Goal: Task Accomplishment & Management: Manage account settings

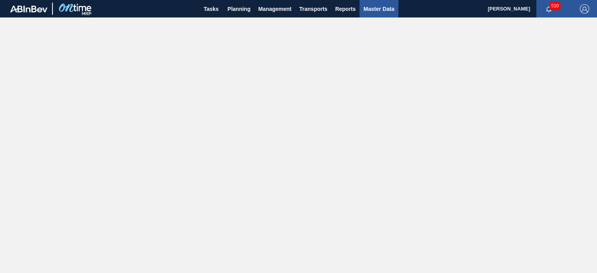
click at [372, 9] on span "Master Data" at bounding box center [378, 8] width 31 height 9
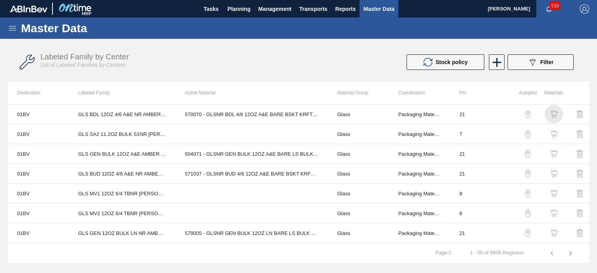
click at [553, 115] on img "button" at bounding box center [554, 114] width 8 height 8
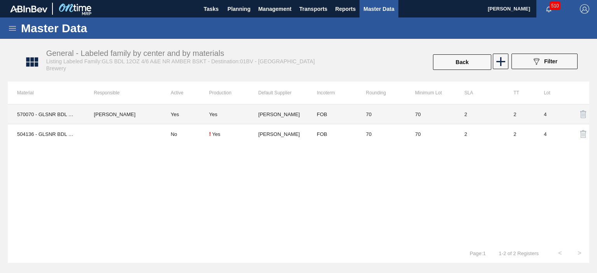
click at [275, 114] on td "[PERSON_NAME]" at bounding box center [282, 115] width 49 height 20
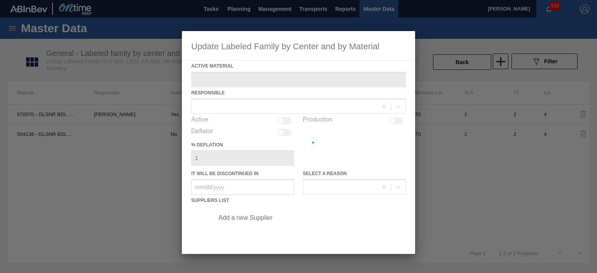
type Material "570070 - GLSNR BDL 4/6 12OZ A&E BARE BSKT KRFT 99"
checkbox input "true"
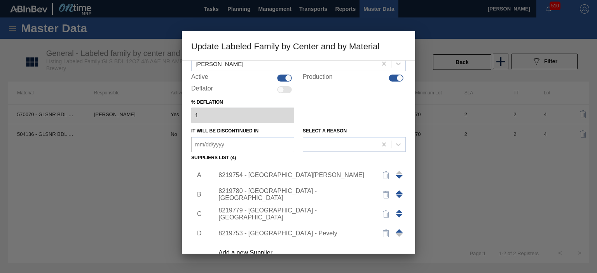
scroll to position [76, 0]
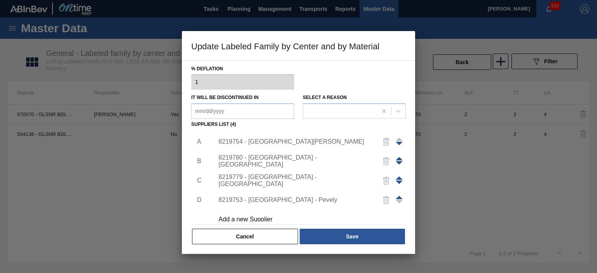
drag, startPoint x: 232, startPoint y: 237, endPoint x: 262, endPoint y: 216, distance: 36.6
click at [232, 237] on button "Cancel" at bounding box center [245, 237] width 106 height 16
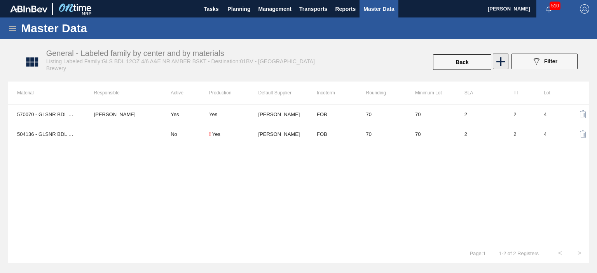
click at [500, 63] on icon at bounding box center [500, 61] width 15 height 15
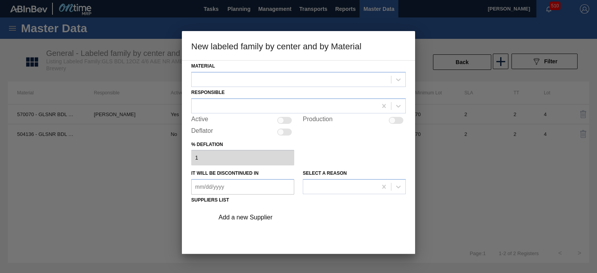
click at [150, 163] on div at bounding box center [298, 136] width 597 height 273
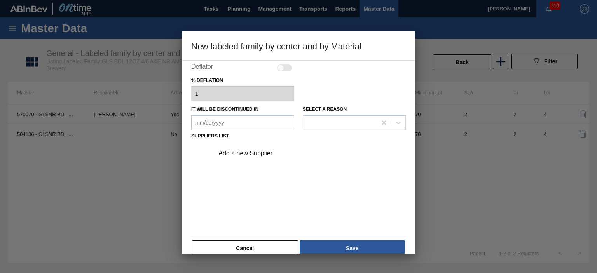
scroll to position [76, 0]
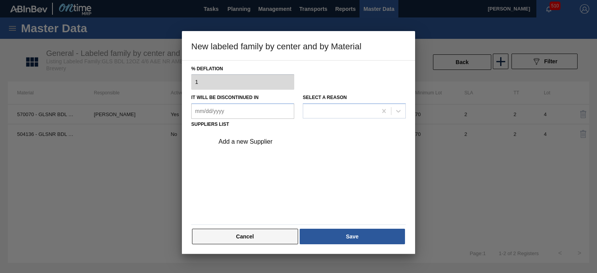
click at [270, 236] on button "Cancel" at bounding box center [245, 237] width 106 height 16
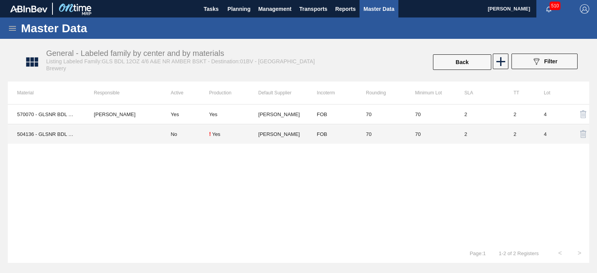
click at [298, 135] on td "[PERSON_NAME]" at bounding box center [282, 134] width 49 height 20
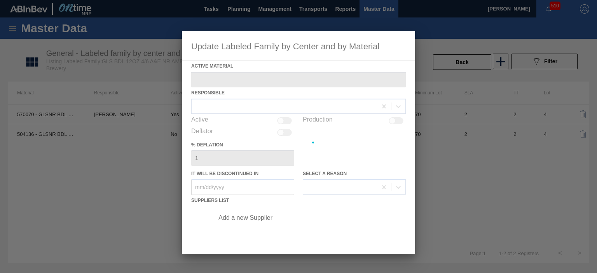
type Material "504136 - GLSNR BDL 4/6 12OZ A&E BARE BSKT KRFT 04"
checkbox input "true"
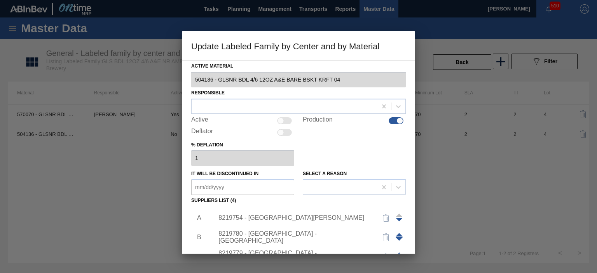
click at [272, 219] on div "8219754 - [GEOGRAPHIC_DATA][PERSON_NAME]" at bounding box center [294, 218] width 152 height 7
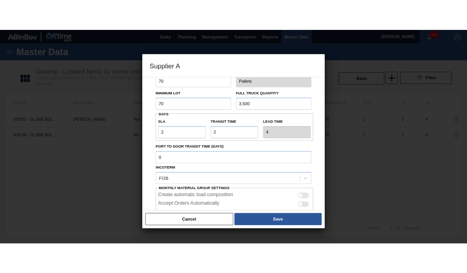
scroll to position [0, 0]
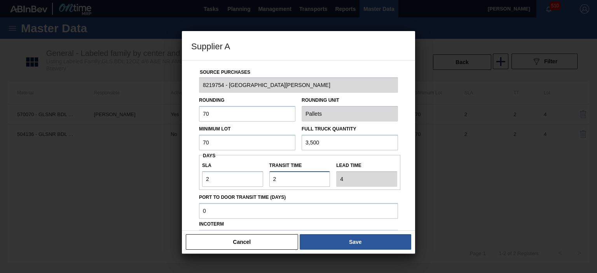
drag, startPoint x: 288, startPoint y: 176, endPoint x: 237, endPoint y: 178, distance: 51.7
click at [238, 177] on div "SLA 2 Transit time Lead time 4" at bounding box center [299, 172] width 201 height 29
type input "0"
type input "2"
type input "0"
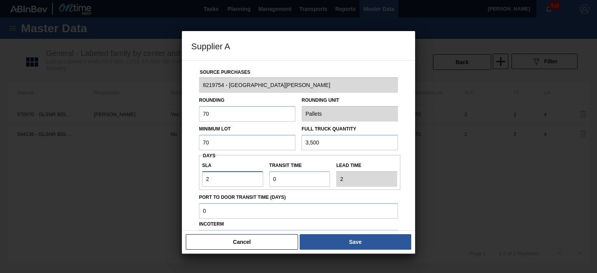
drag, startPoint x: 234, startPoint y: 178, endPoint x: 153, endPoint y: 172, distance: 80.7
click at [152, 172] on div "Supplier A Source Purchases 8219754 - [PERSON_NAME] Rounding 70 Rounding Unit P…" at bounding box center [298, 136] width 597 height 273
type input "0"
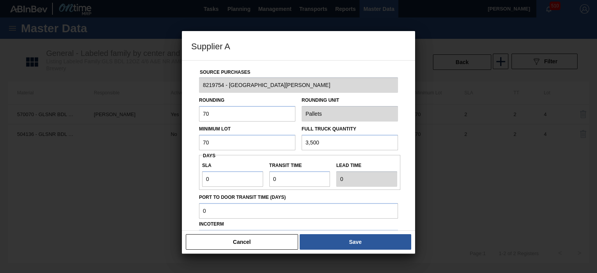
click at [263, 158] on div "SLA 0 Transit time Lead time 0" at bounding box center [299, 172] width 201 height 29
